Goal: Task Accomplishment & Management: Manage account settings

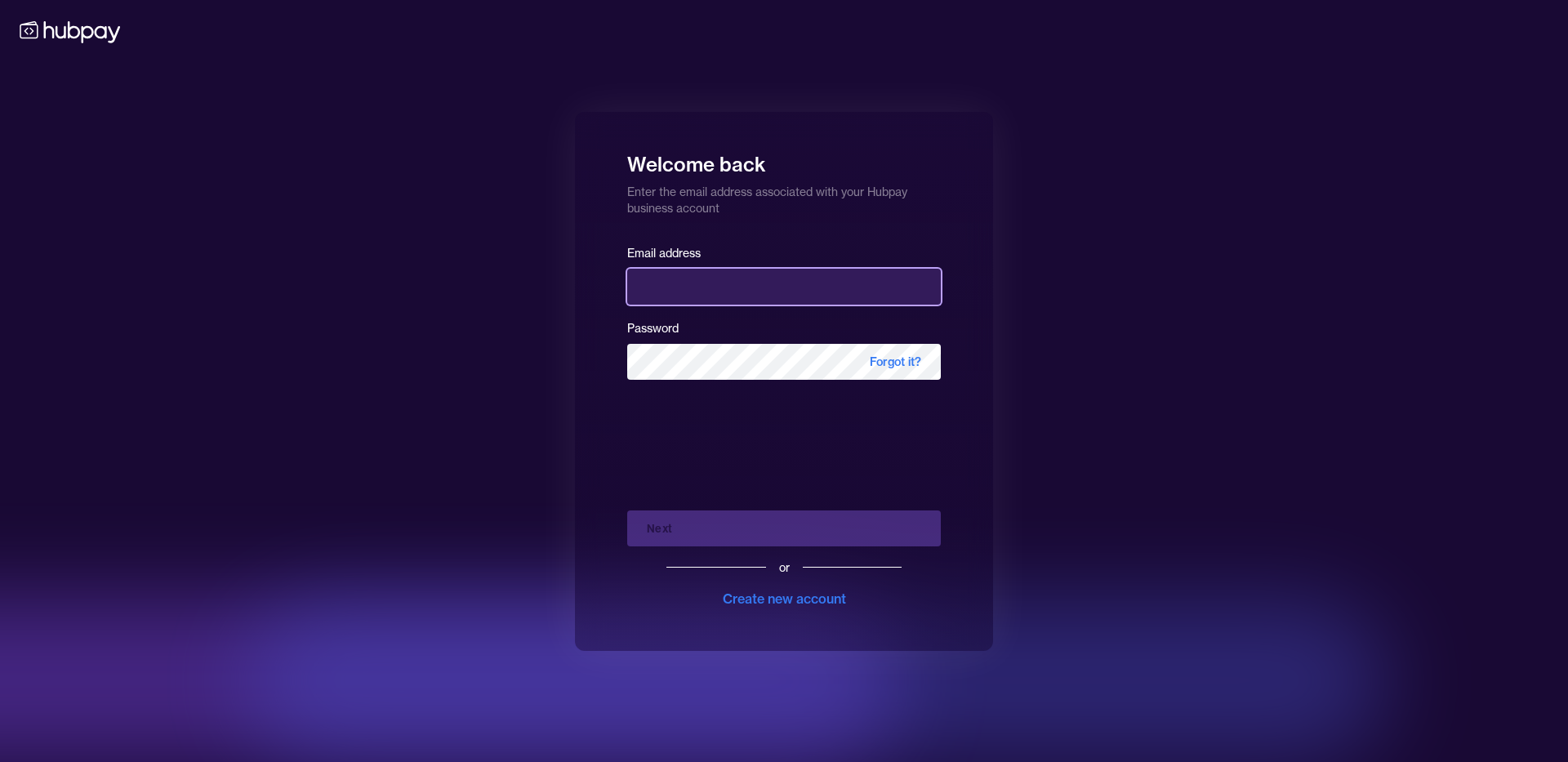
type input "**********"
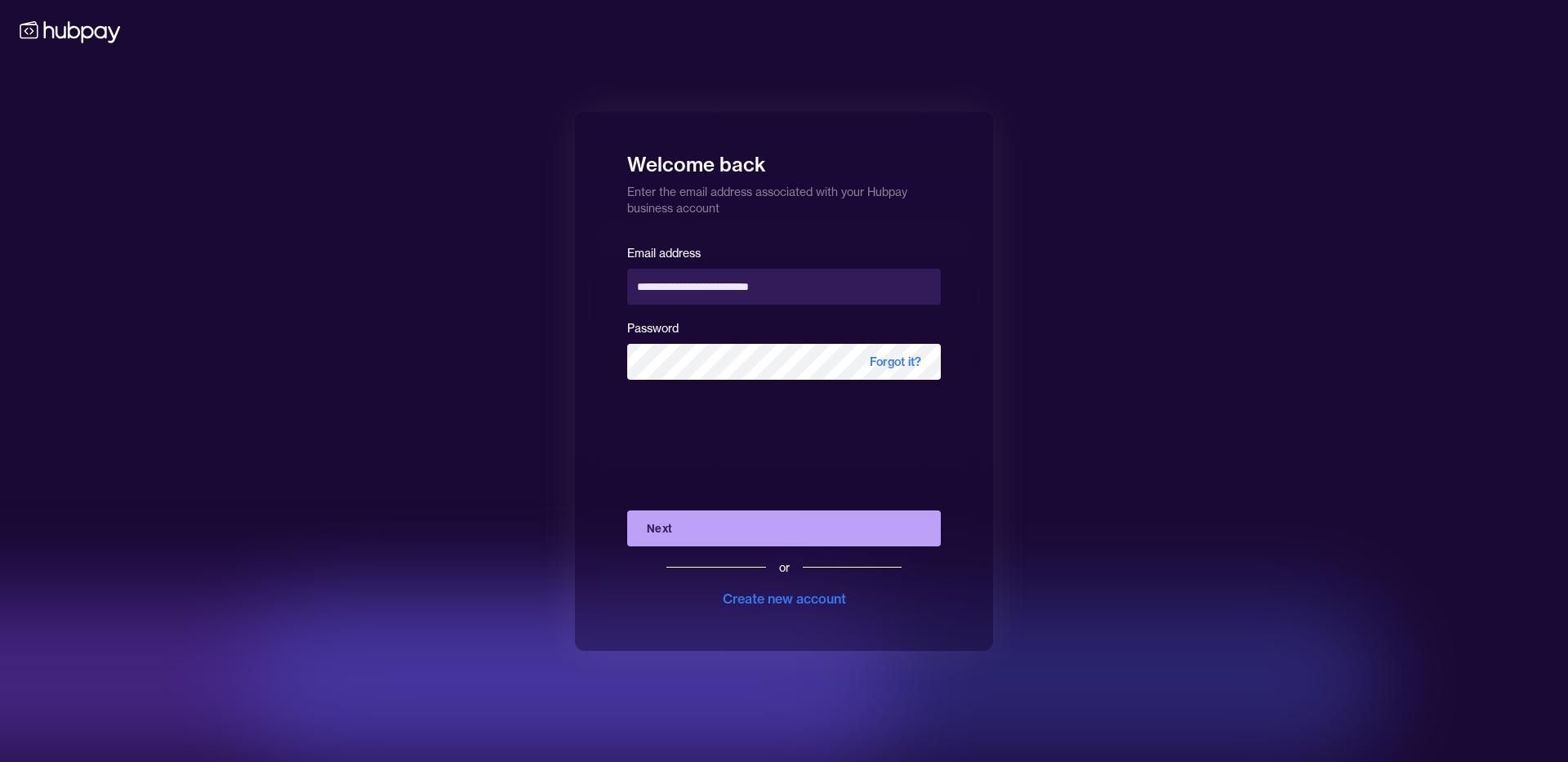
click at [686, 524] on div "Next or Create new account" at bounding box center [784, 553] width 314 height 111
click at [686, 524] on button "Next" at bounding box center [784, 529] width 314 height 35
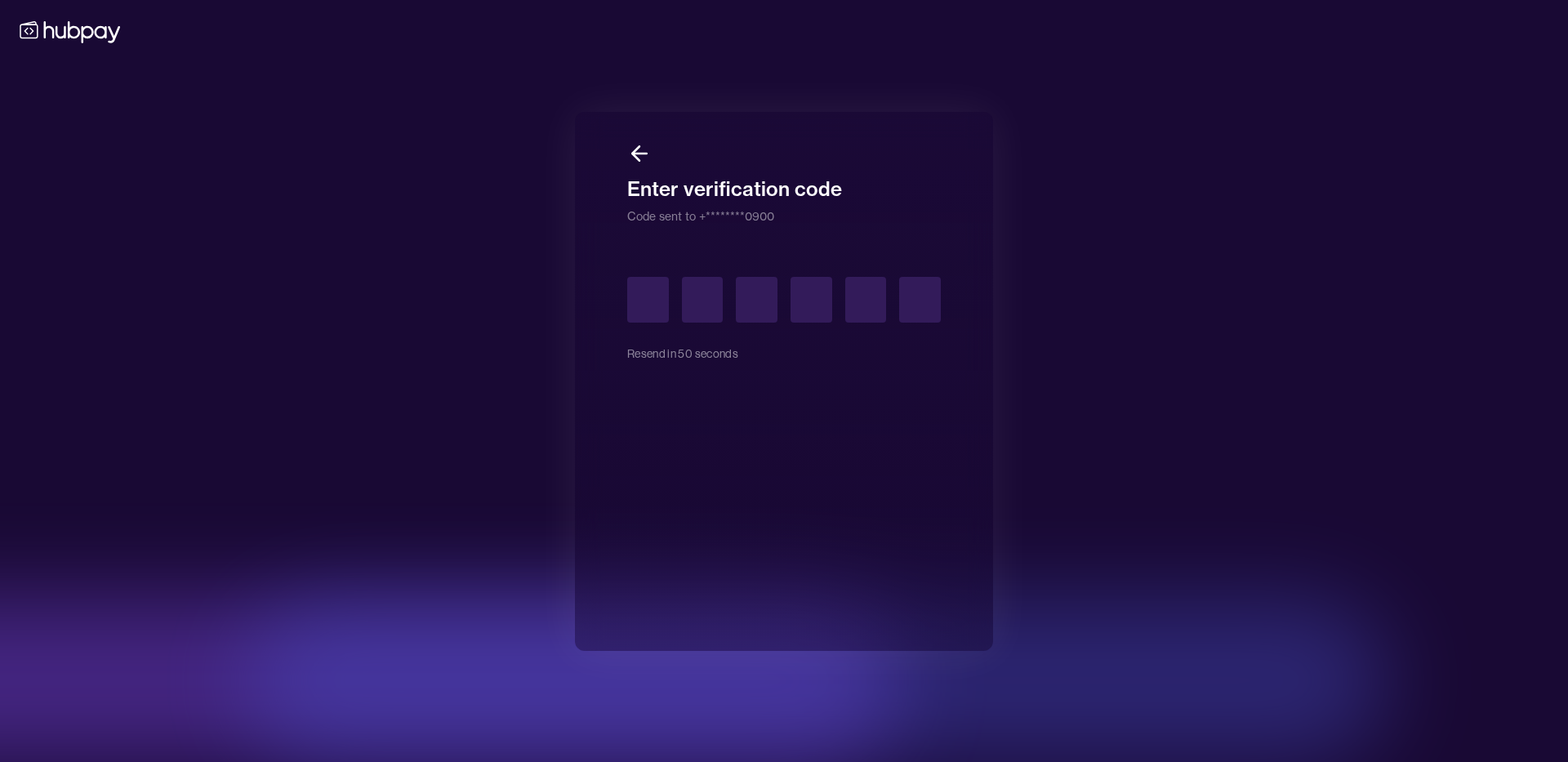
type input "*"
